Goal: Navigation & Orientation: Go to known website

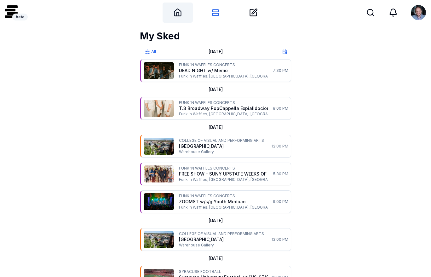
click at [182, 15] on icon at bounding box center [177, 12] width 9 height 9
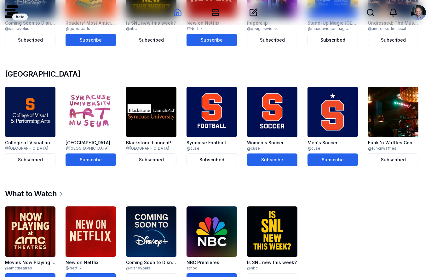
scroll to position [368, 0]
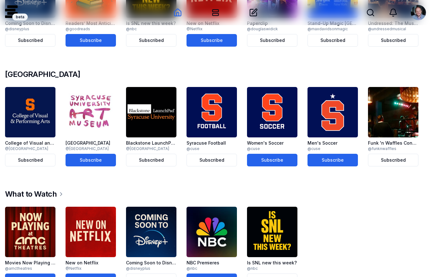
click at [31, 107] on img at bounding box center [30, 112] width 50 height 50
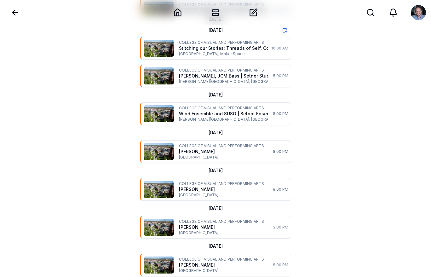
scroll to position [253, 0]
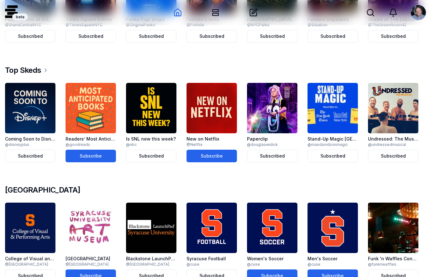
scroll to position [368, 0]
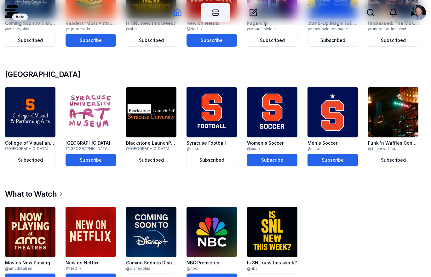
click at [212, 12] on icon at bounding box center [216, 13] width 8 height 8
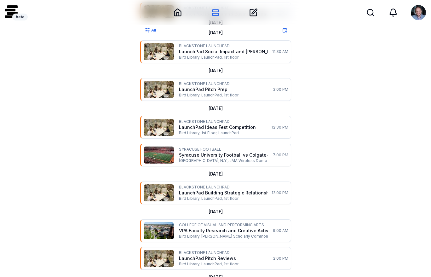
scroll to position [580, 0]
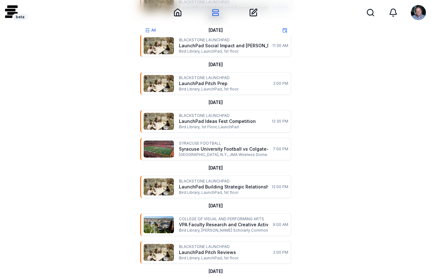
scroll to position [4, 0]
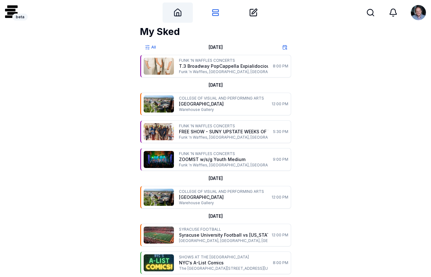
click at [173, 11] on div "Home" at bounding box center [178, 13] width 30 height 20
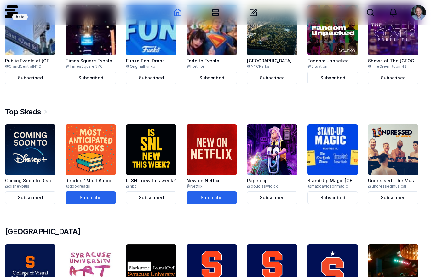
scroll to position [212, 0]
